Goal: Find specific page/section: Find specific page/section

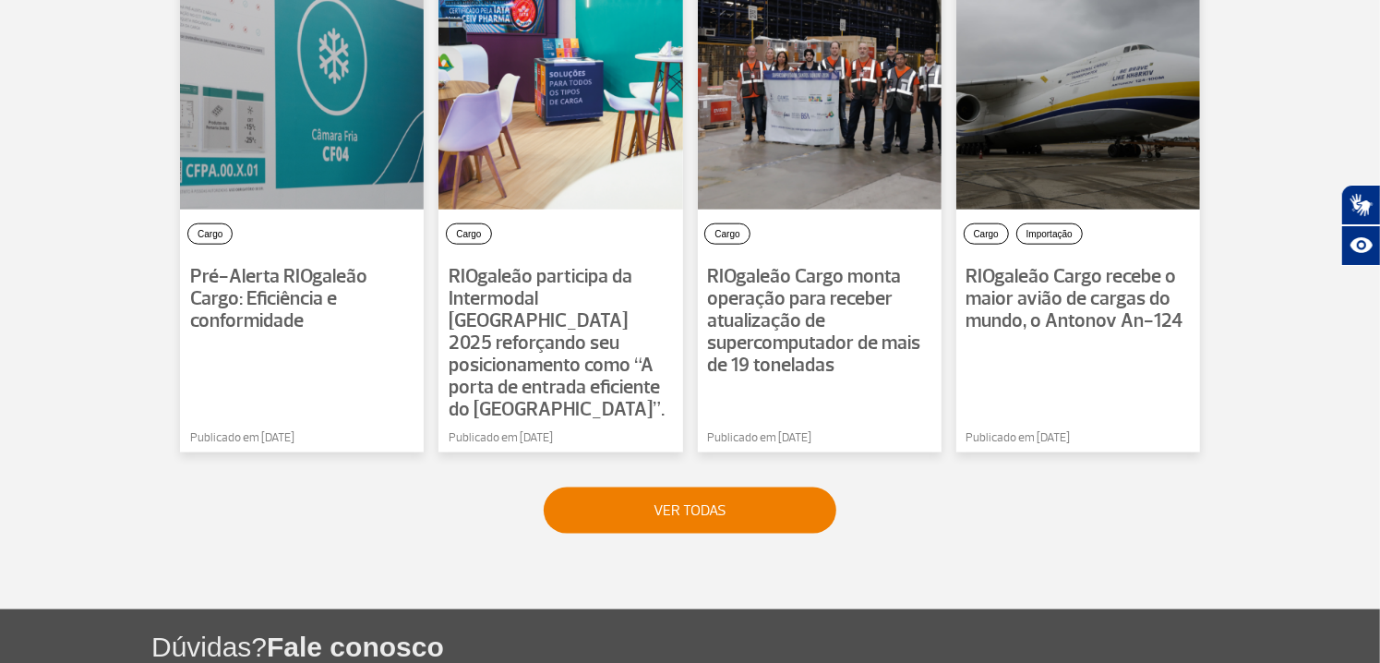
scroll to position [1569, 0]
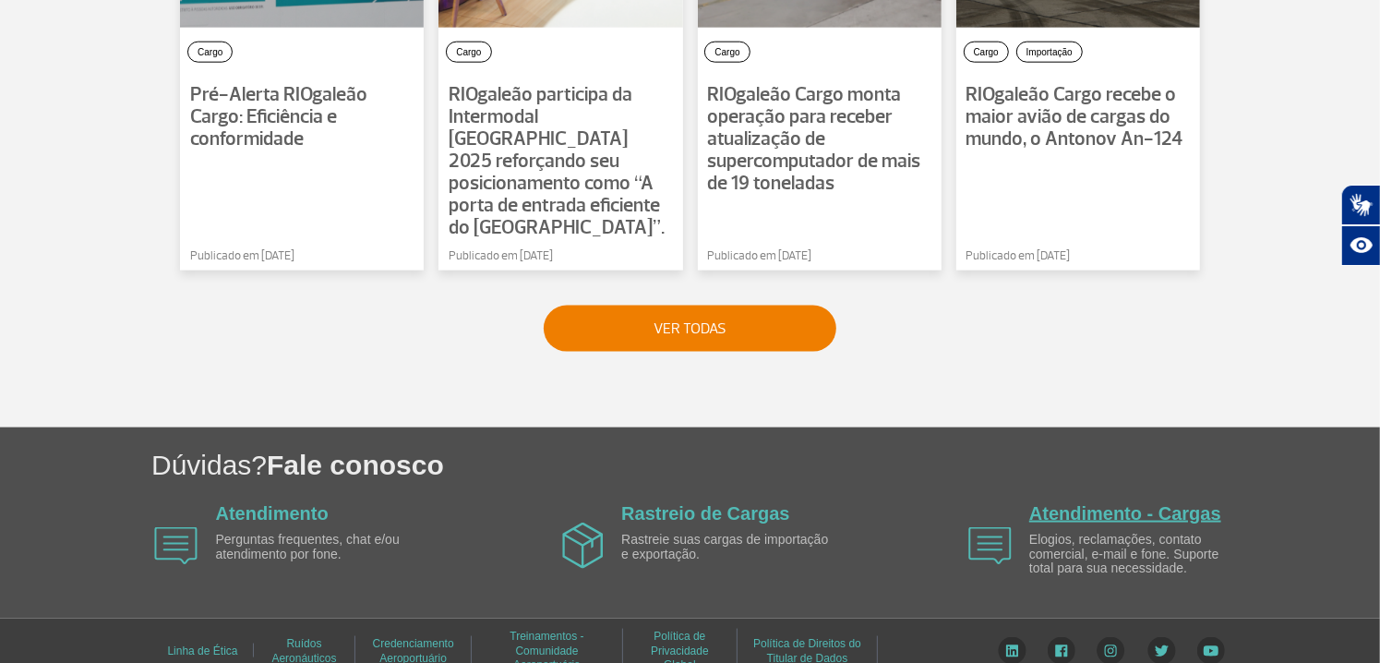
click at [1123, 503] on link "Atendimento - Cargas" at bounding box center [1125, 513] width 192 height 20
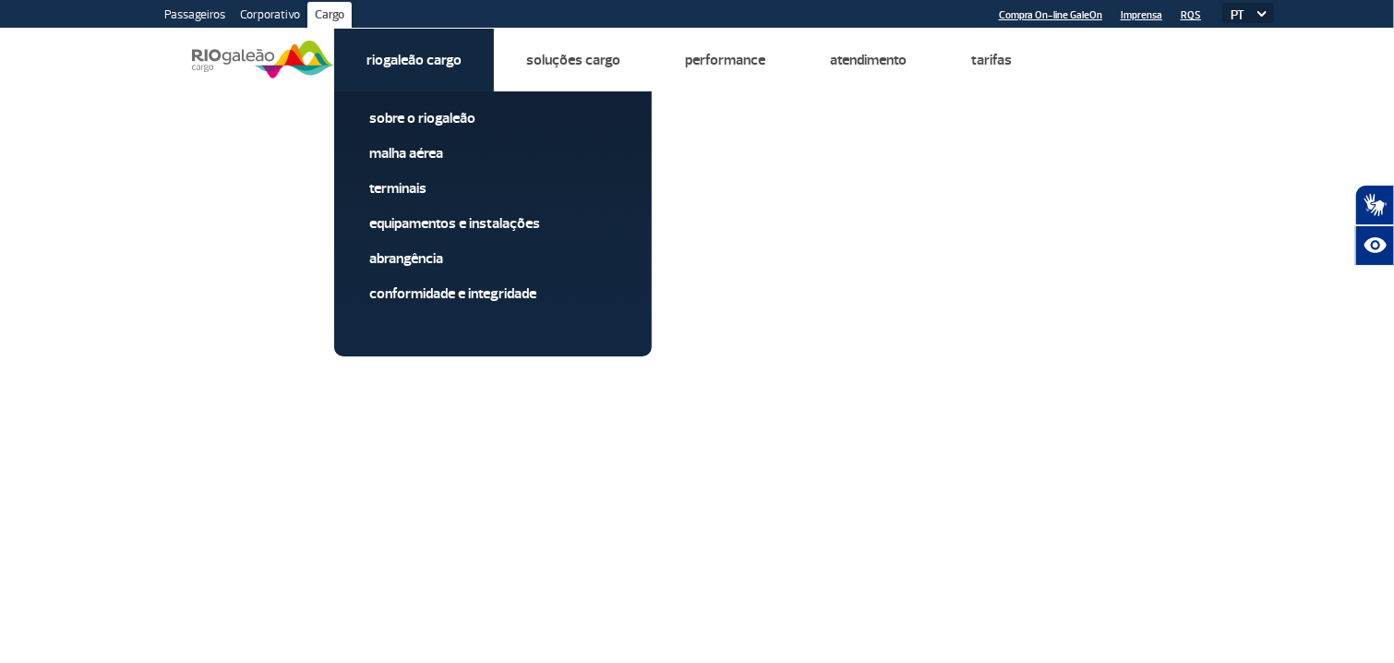
click at [421, 61] on link "Riogaleão Cargo" at bounding box center [413, 60] width 95 height 18
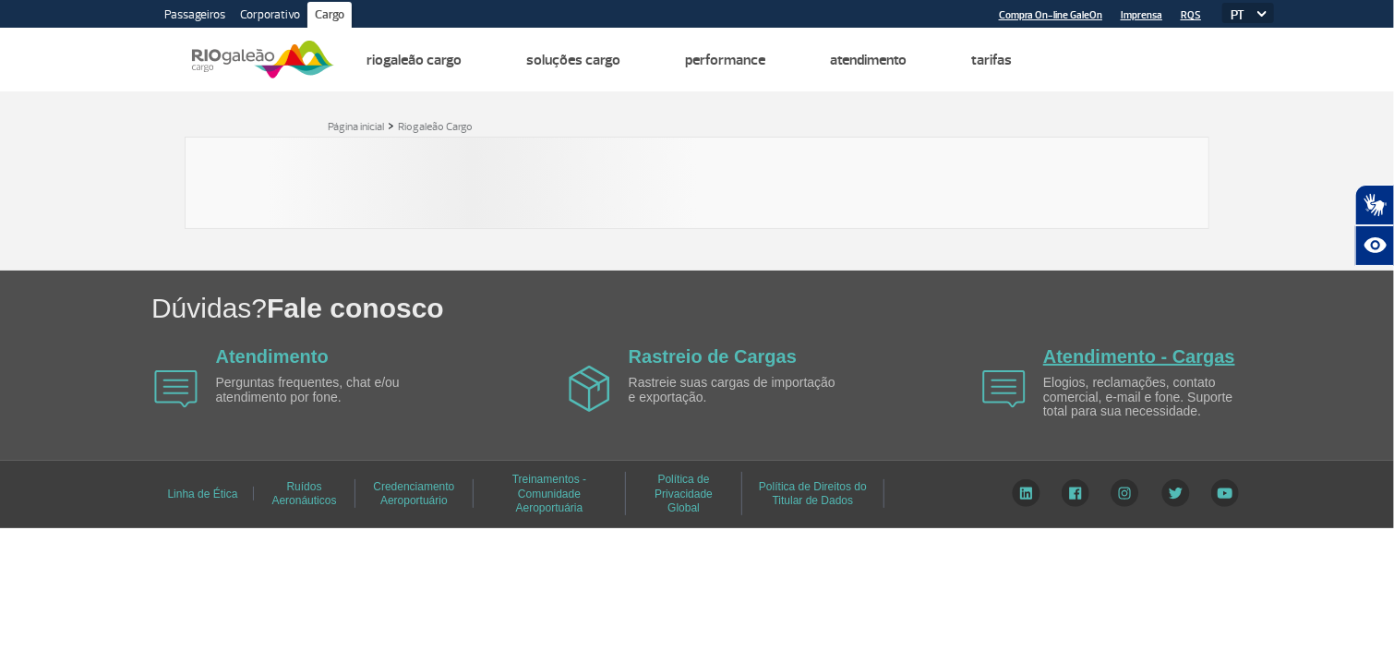
click at [1068, 353] on link "Atendimento - Cargas" at bounding box center [1139, 356] width 192 height 20
